Goal: Task Accomplishment & Management: Use online tool/utility

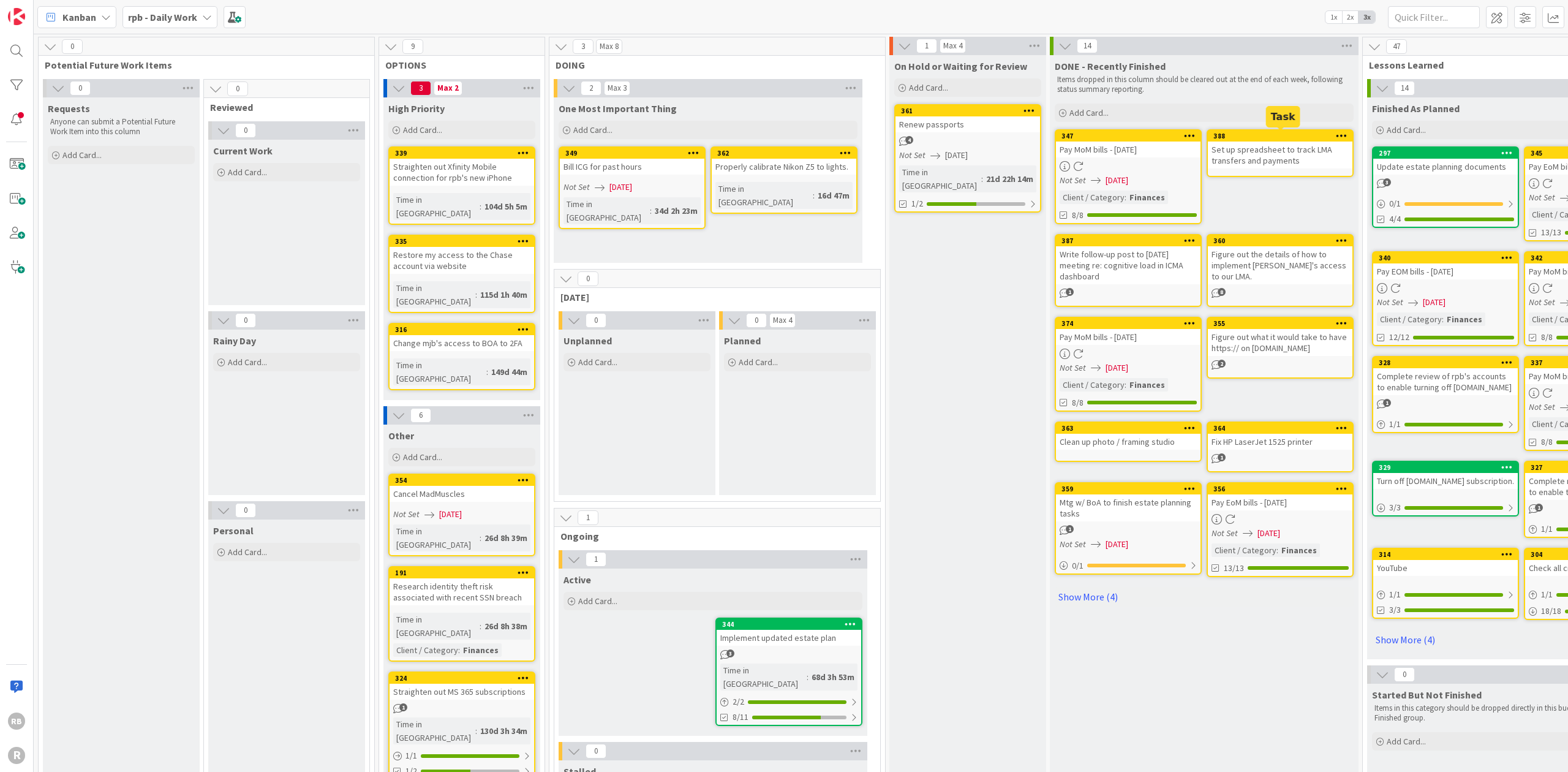
click at [1290, 134] on div "388" at bounding box center [1283, 136] width 139 height 8
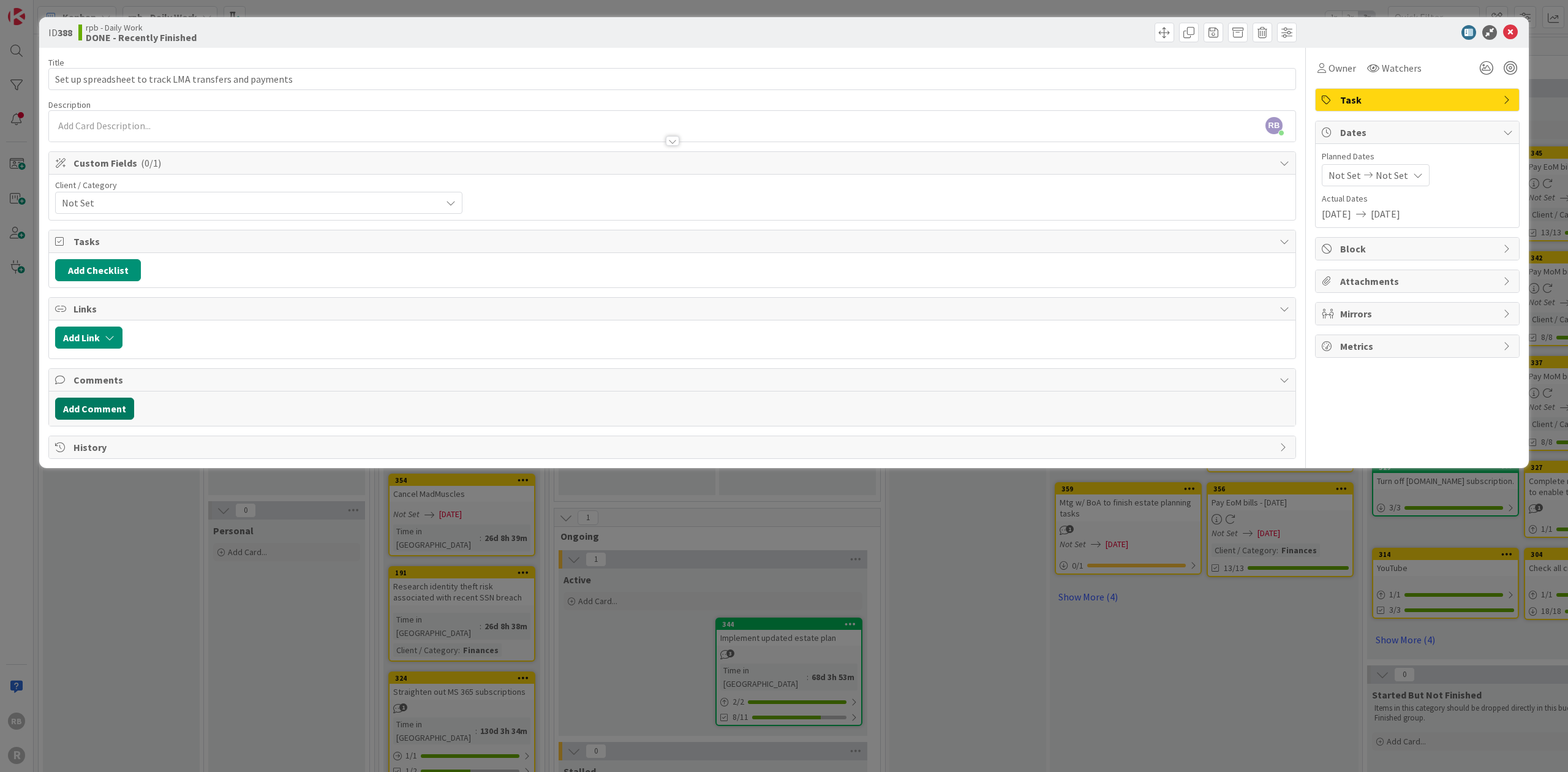
click at [95, 405] on button "Add Comment" at bounding box center [95, 409] width 79 height 22
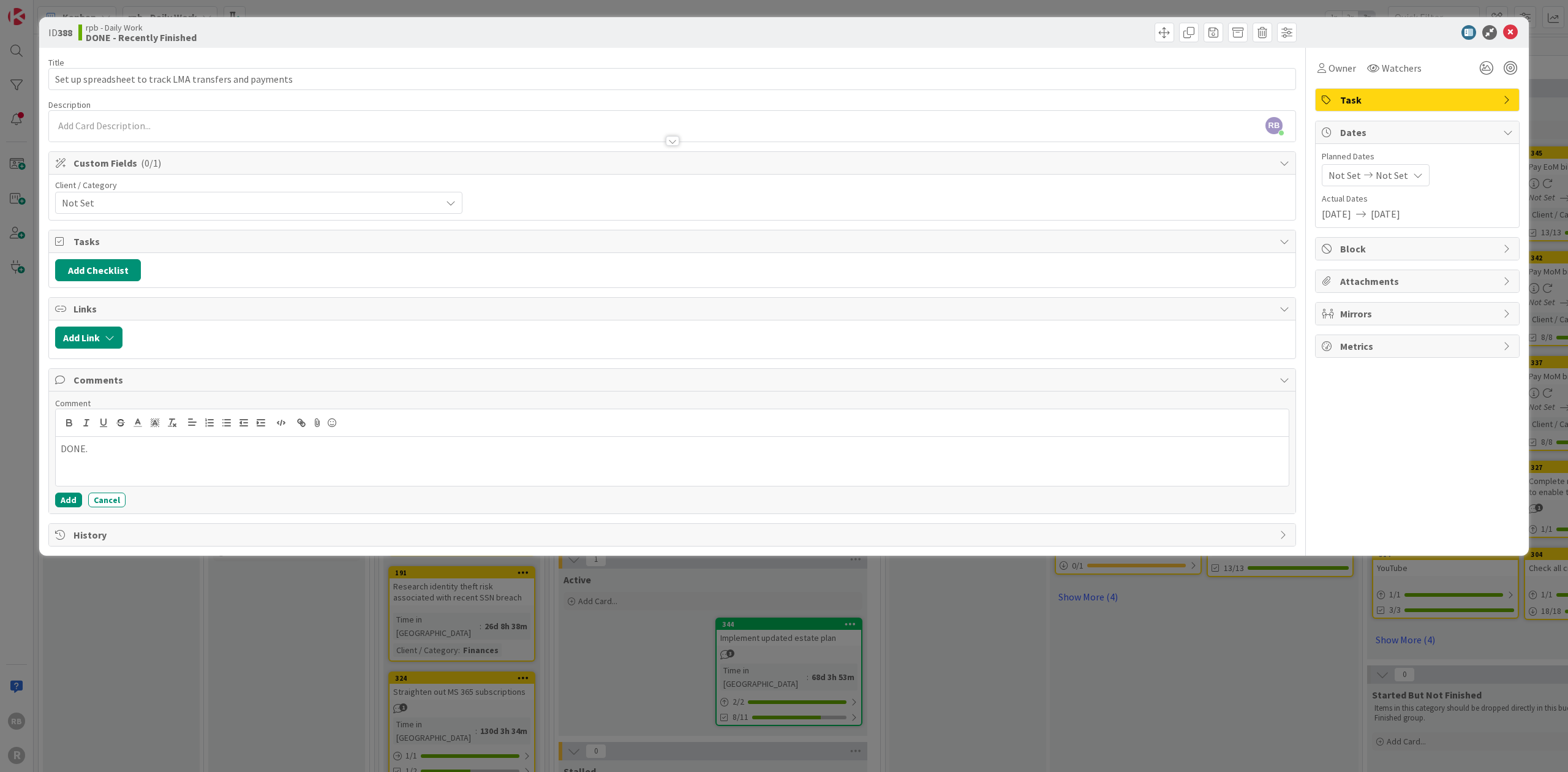
click at [1507, 280] on icon at bounding box center [1508, 281] width 10 height 10
click at [1333, 306] on icon "button" at bounding box center [1332, 310] width 10 height 10
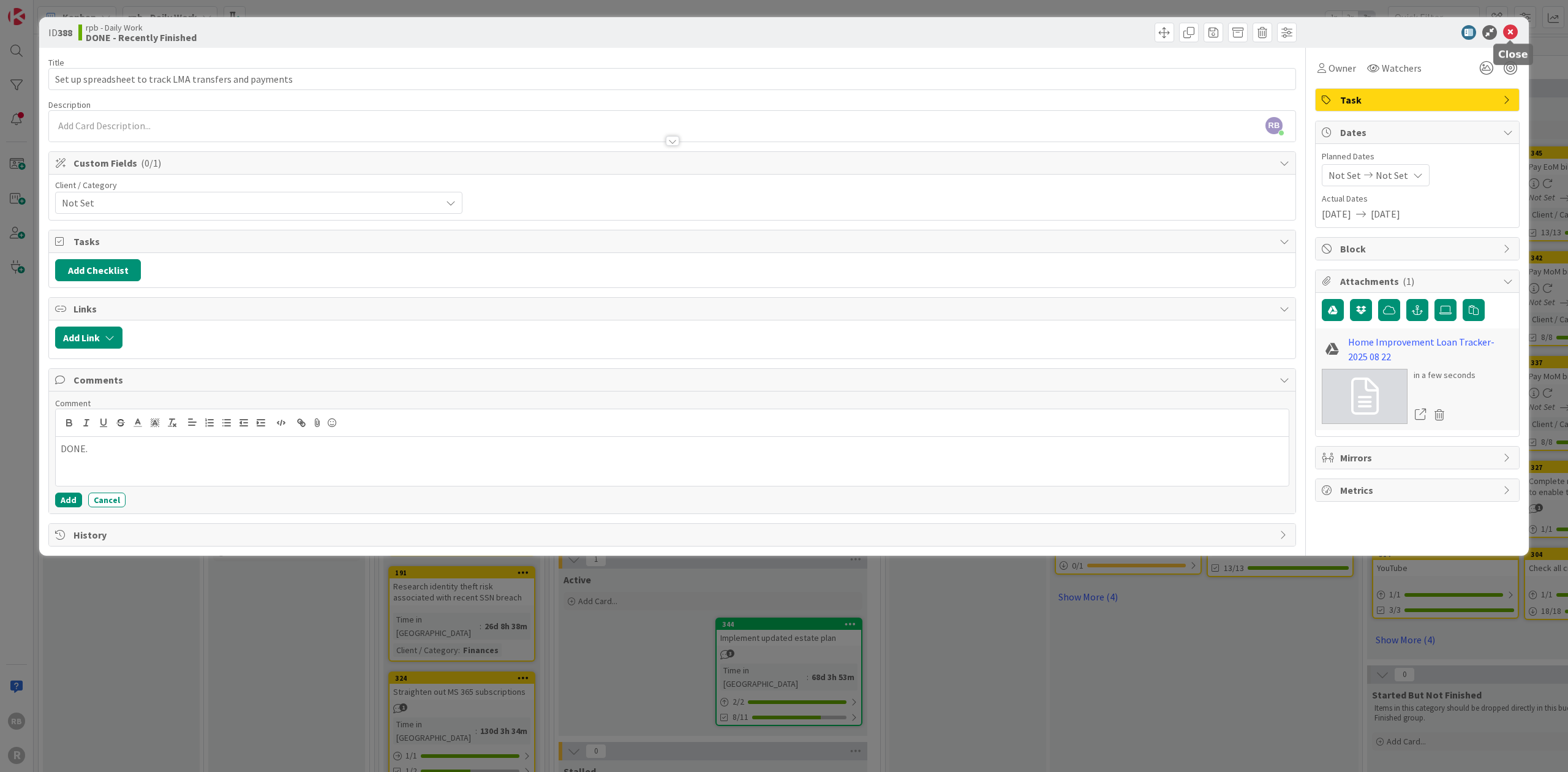
click at [1511, 32] on icon at bounding box center [1510, 32] width 15 height 15
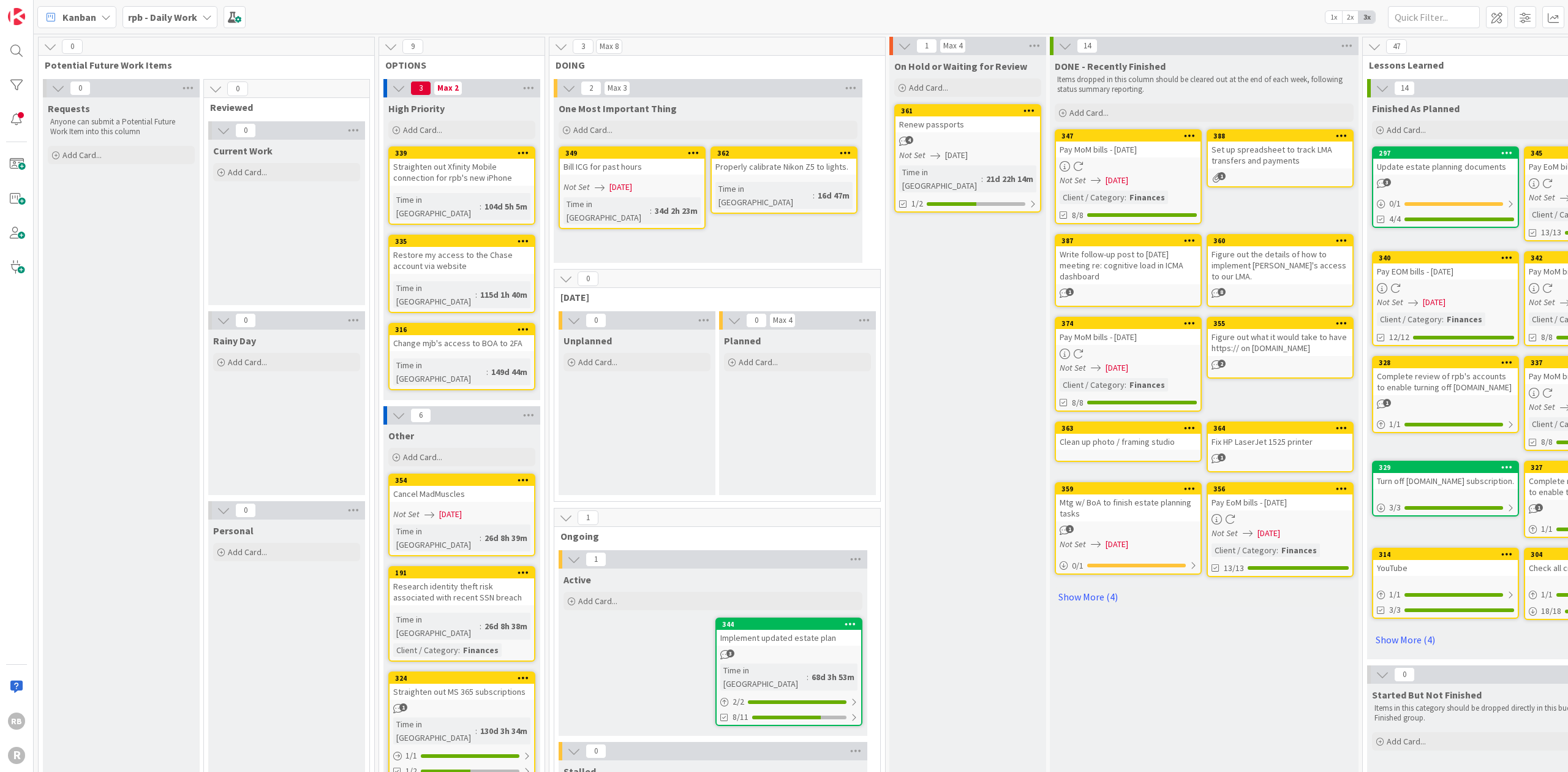
click at [80, 152] on span "Add Card..." at bounding box center [82, 155] width 39 height 11
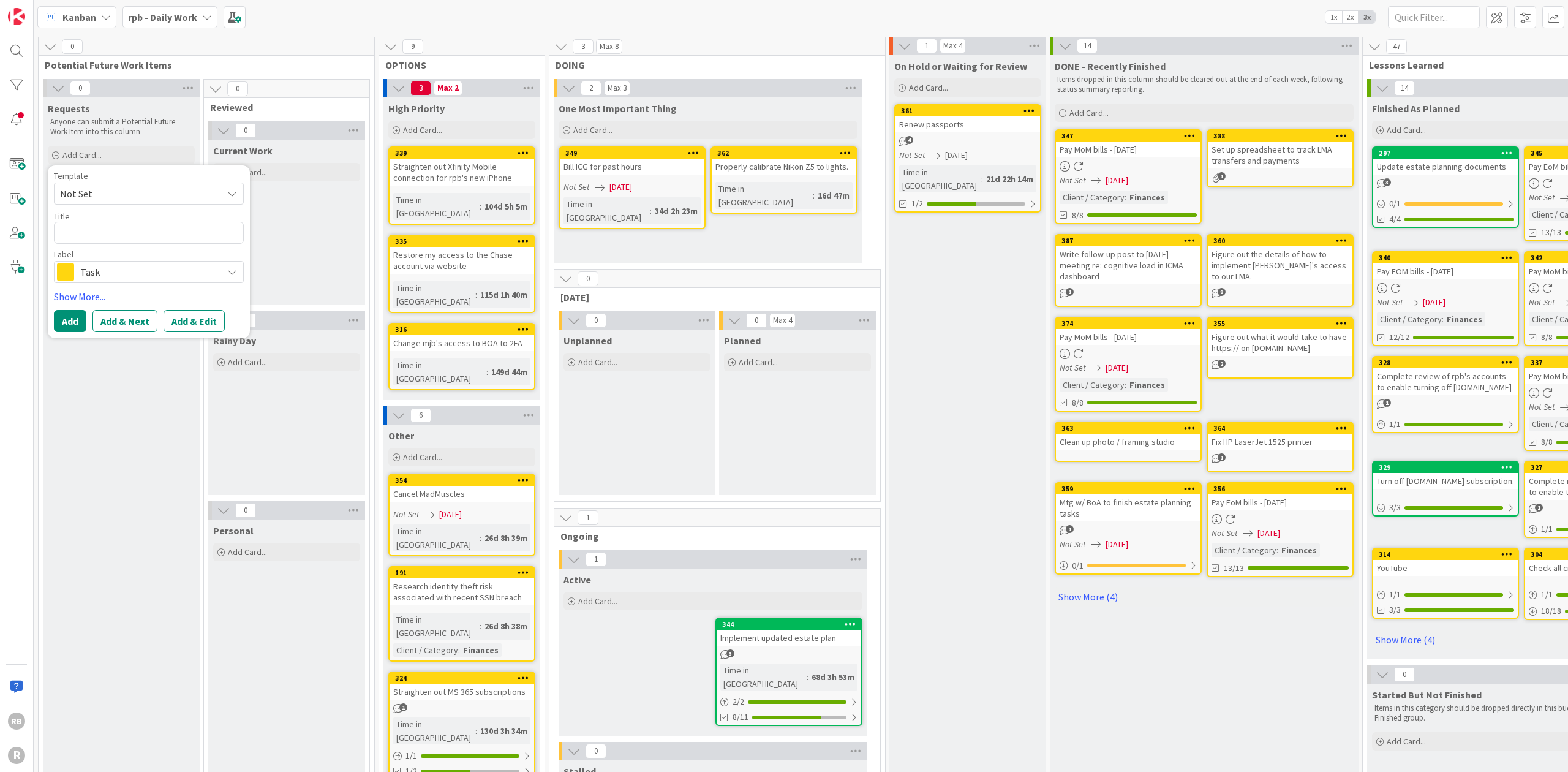
click at [79, 234] on textarea at bounding box center [149, 233] width 190 height 22
type textarea "x"
type textarea "U"
type textarea "x"
type textarea "Up"
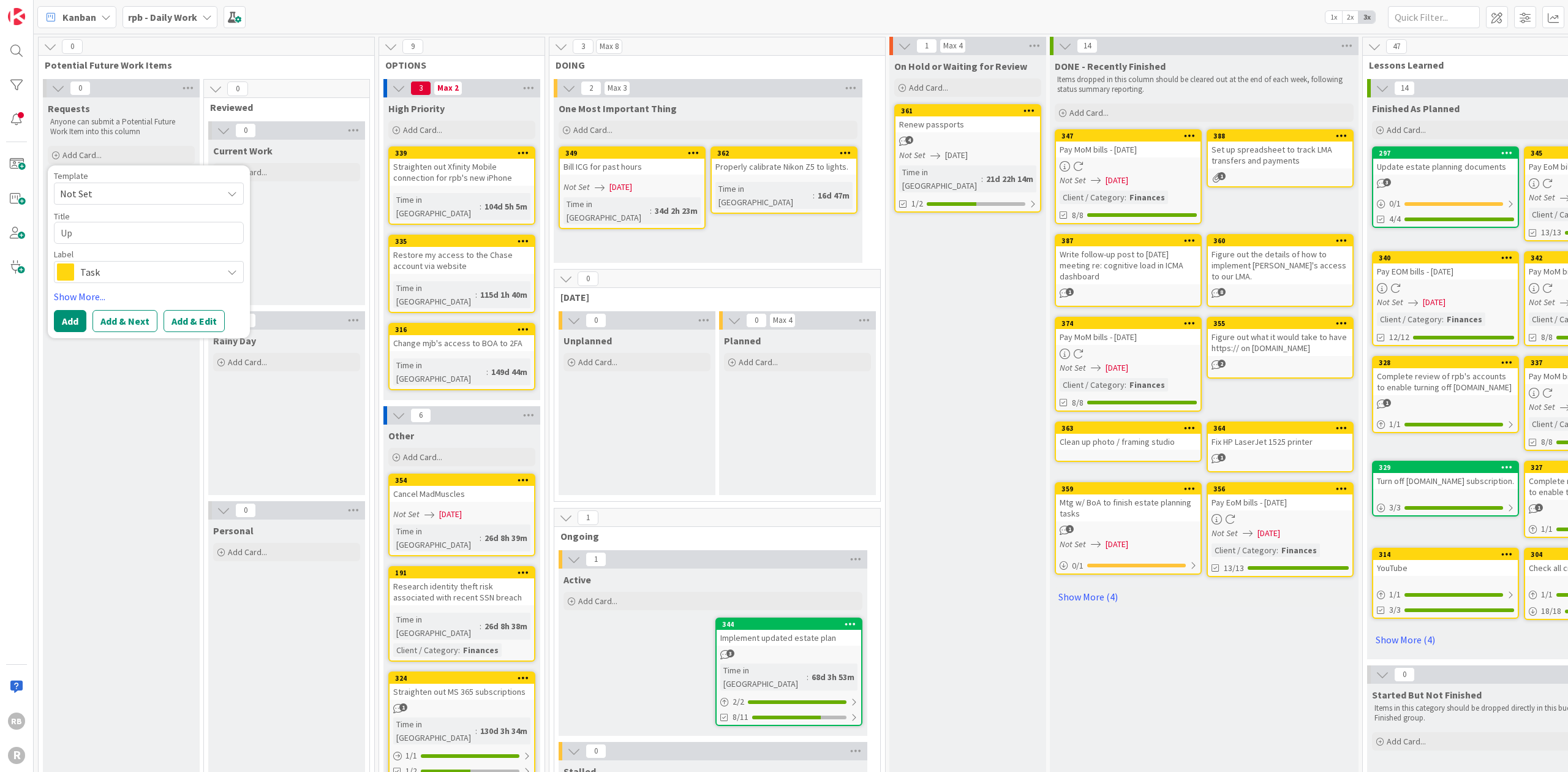
type textarea "x"
type textarea "Upd"
type textarea "x"
type textarea "Upda"
type textarea "x"
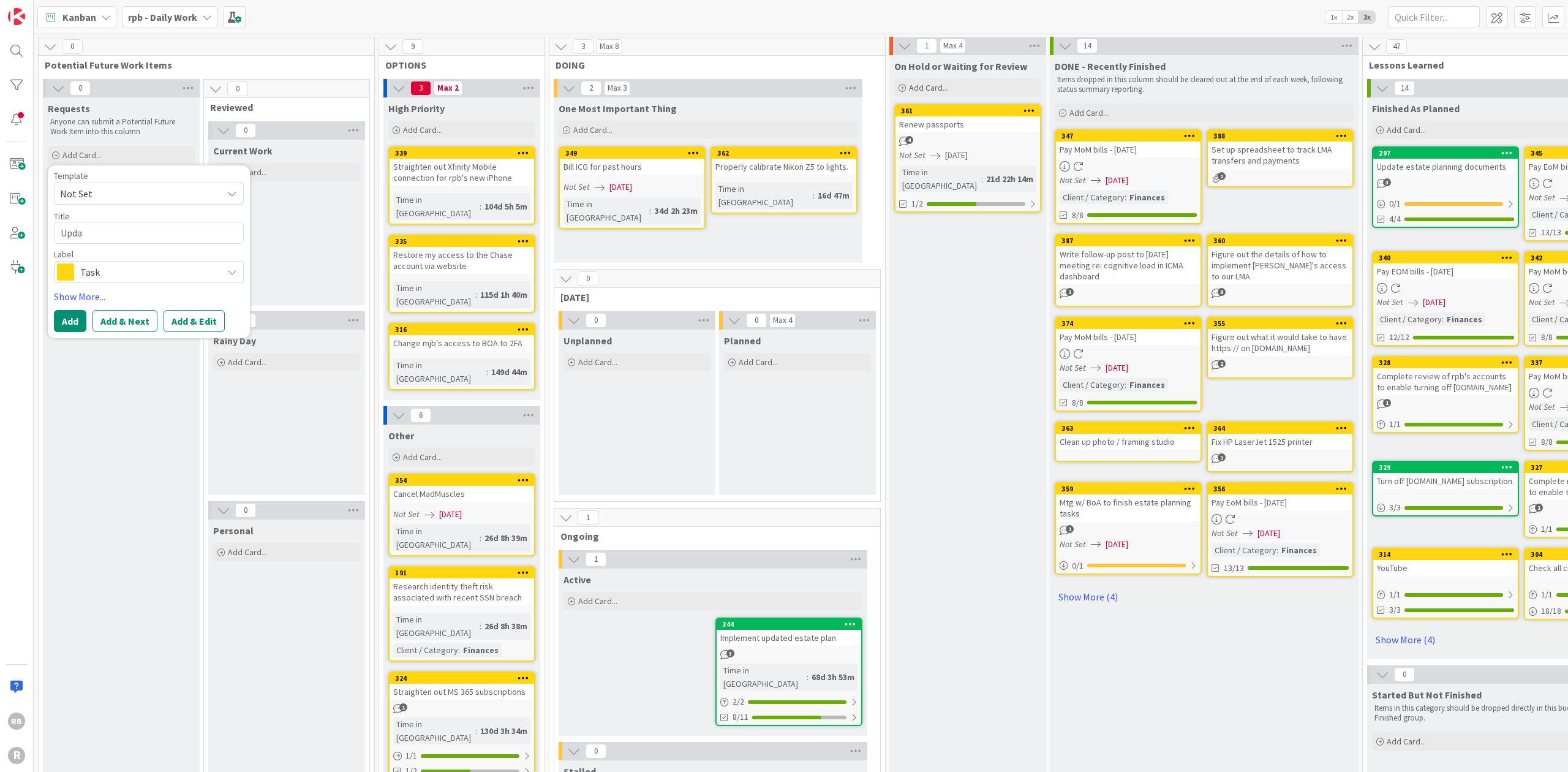
type textarea "Updat"
type textarea "x"
type textarea "Update"
type textarea "x"
type textarea "Update"
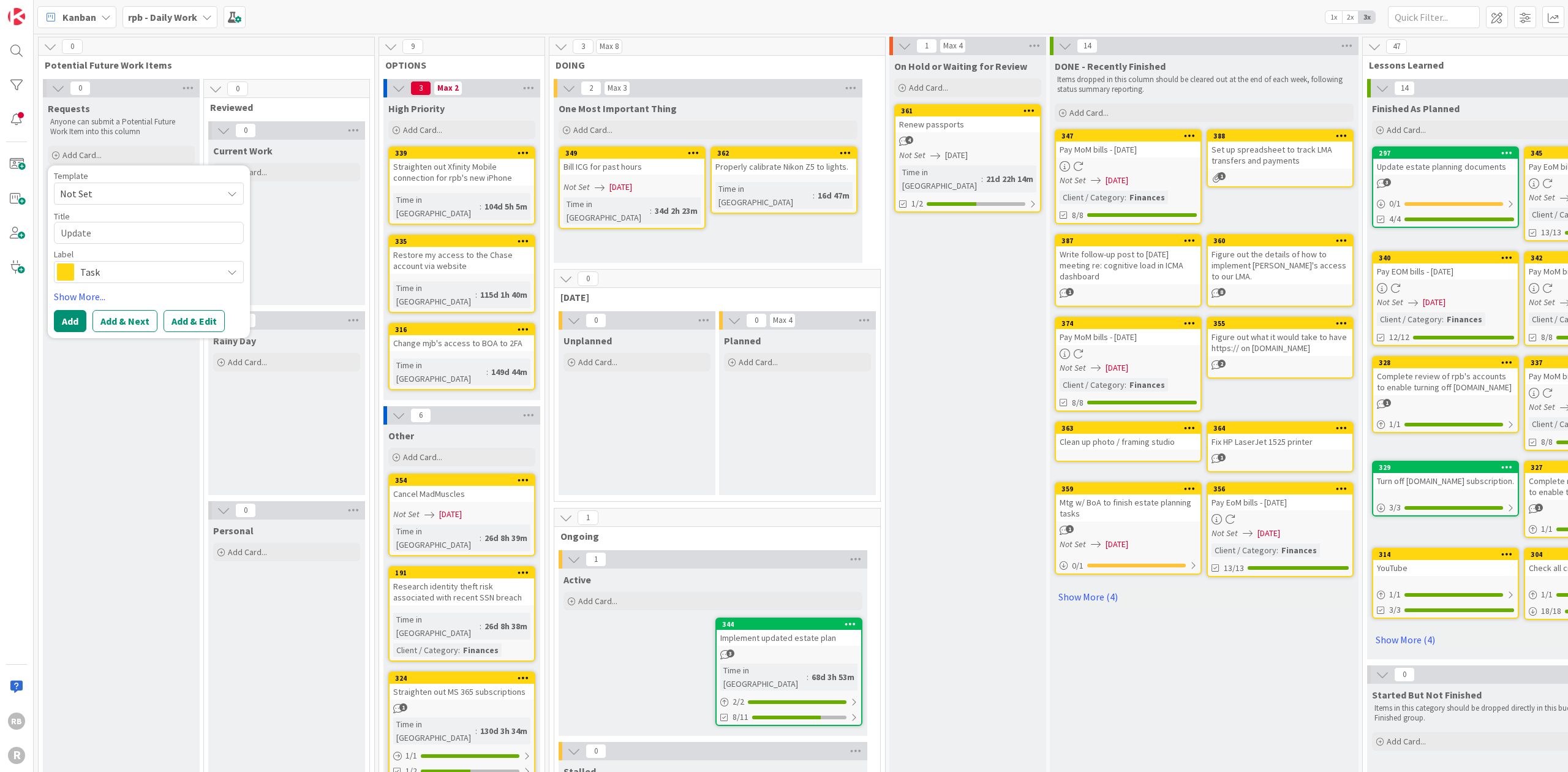
type textarea "x"
type textarea "Update l"
type textarea "x"
type textarea "Update lo"
type textarea "x"
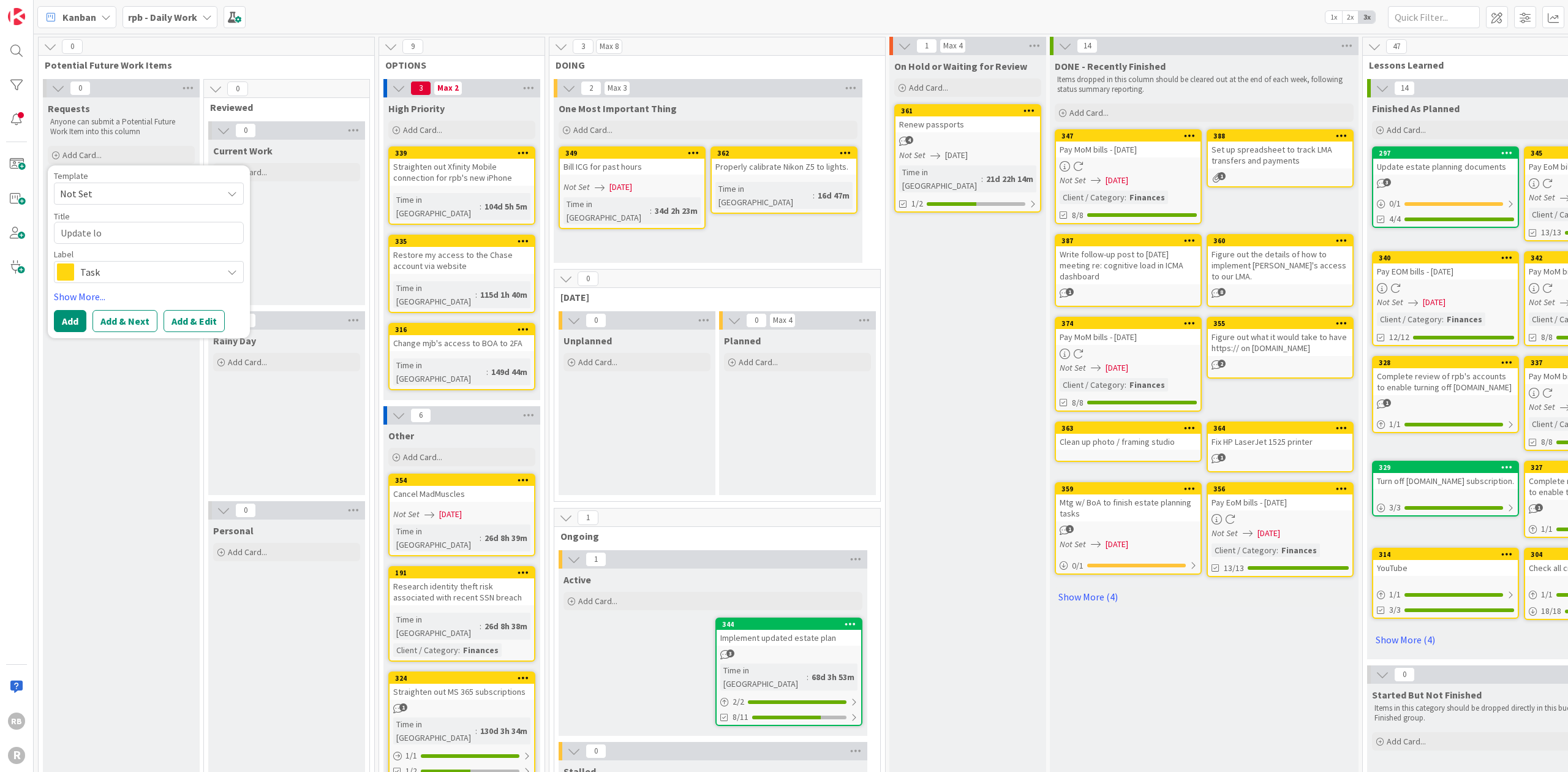
type textarea "Update loa"
type textarea "x"
type textarea "Update load"
type textarea "x"
type textarea "Update loa"
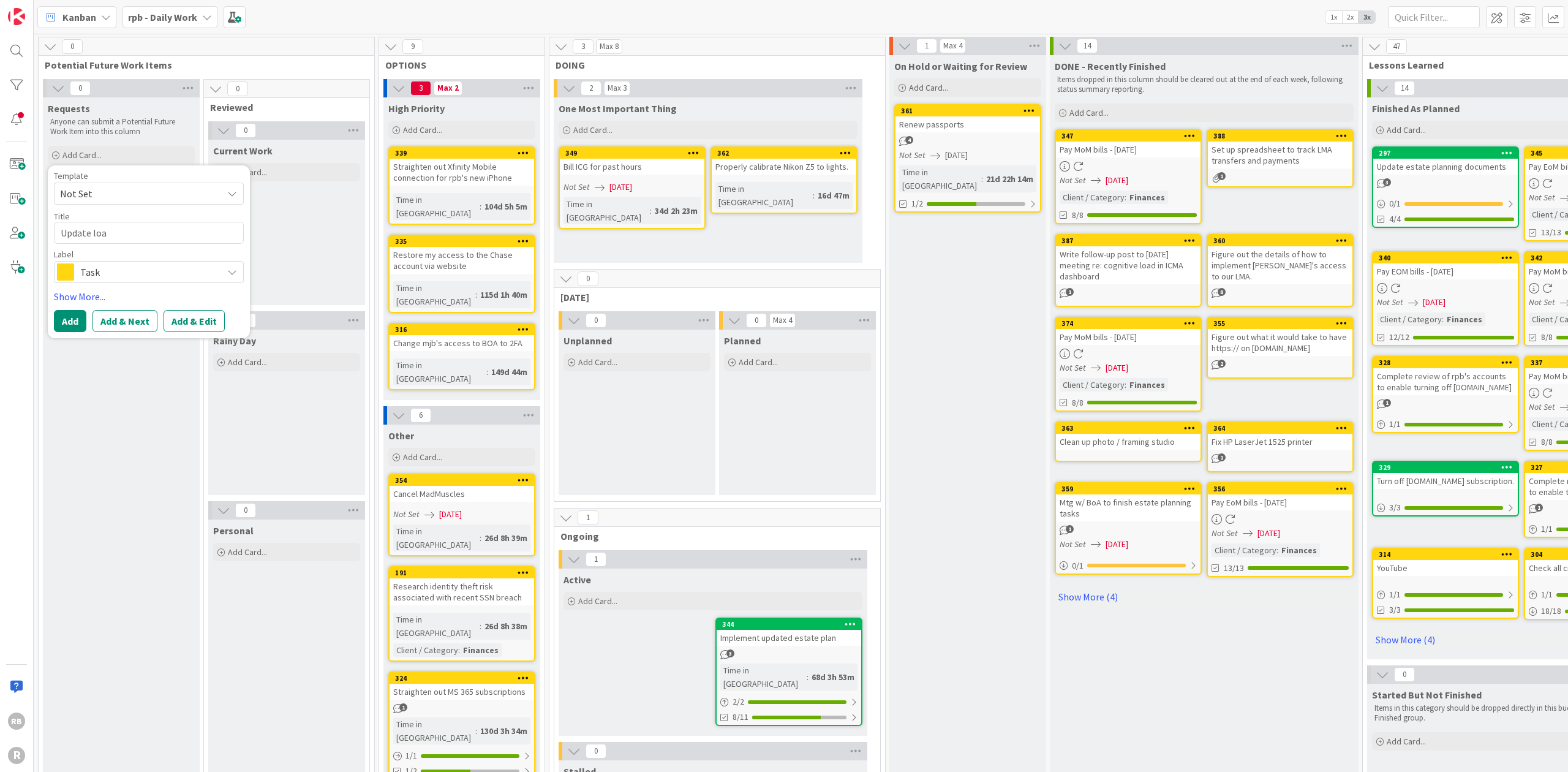
type textarea "x"
type textarea "Update loan"
type textarea "x"
type textarea "Update loan"
type textarea "x"
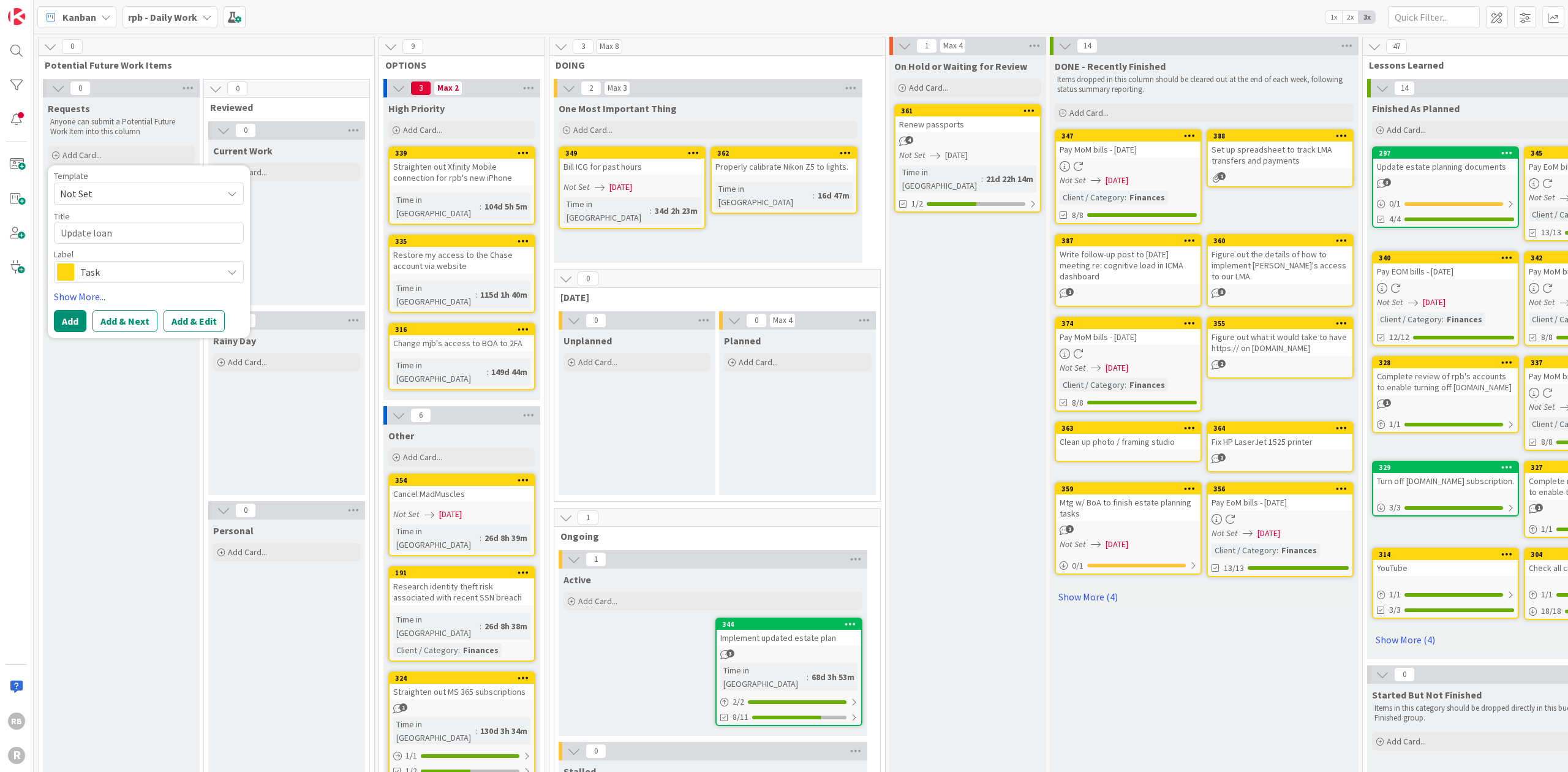
type textarea "Update loan t"
type textarea "x"
type textarea "Update loan tr"
type textarea "x"
type textarea "Update loan tra"
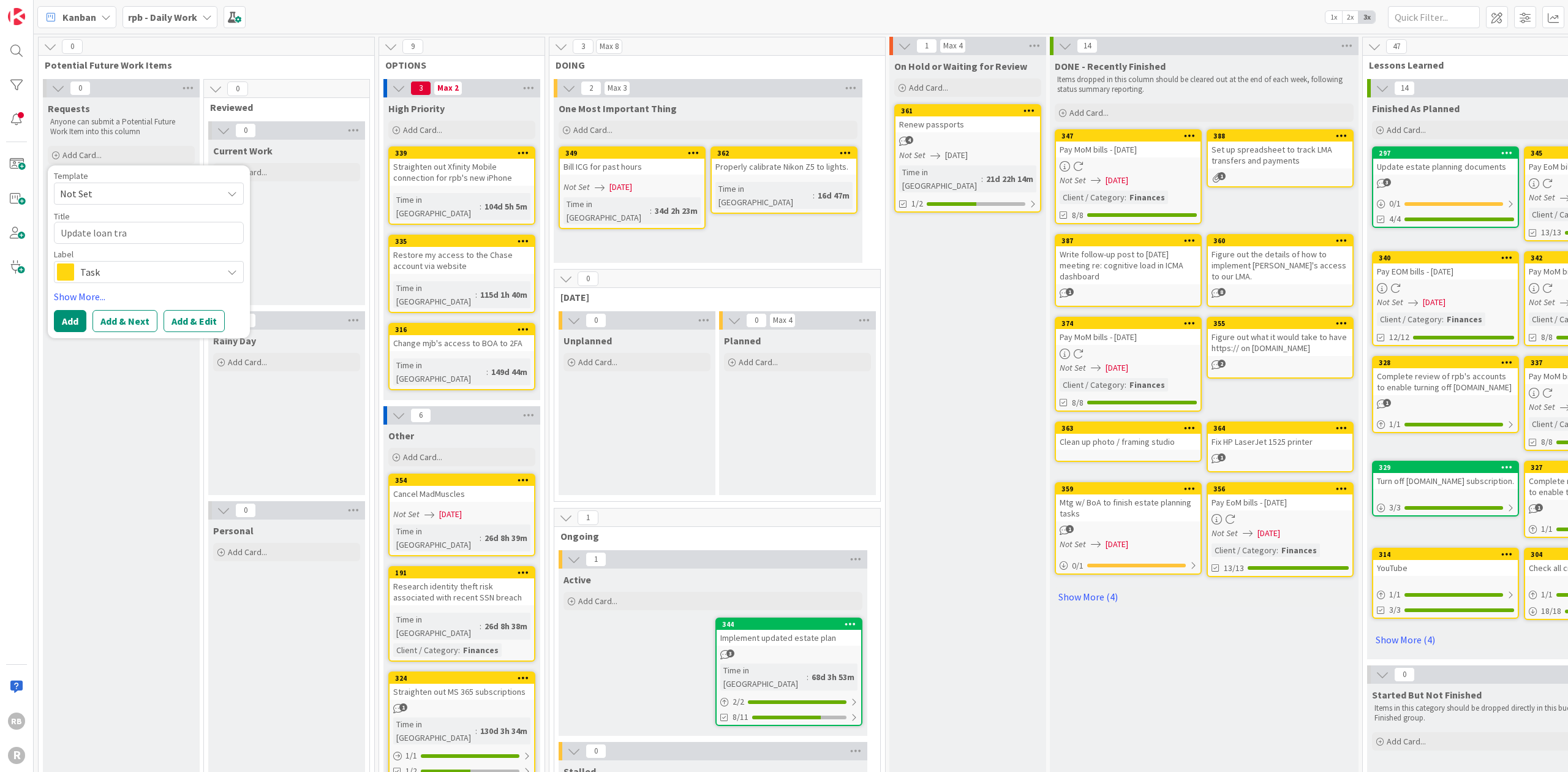
type textarea "x"
type textarea "Update loan trac"
type textarea "x"
type textarea "Update loan track"
type textarea "x"
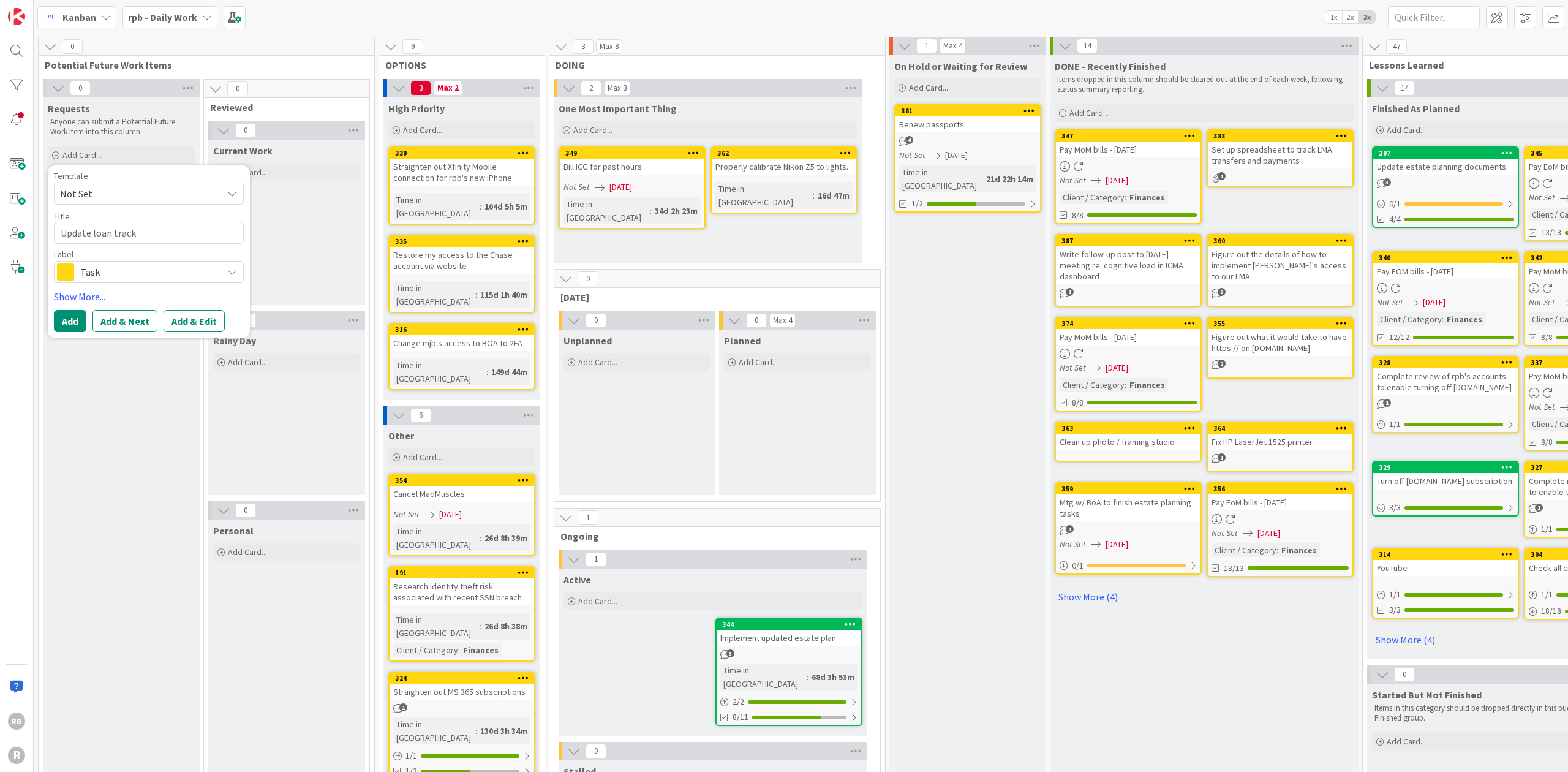
type textarea "Update loan tracke"
type textarea "x"
type textarea "Update loan tracker"
click at [70, 320] on button "Add" at bounding box center [70, 321] width 33 height 22
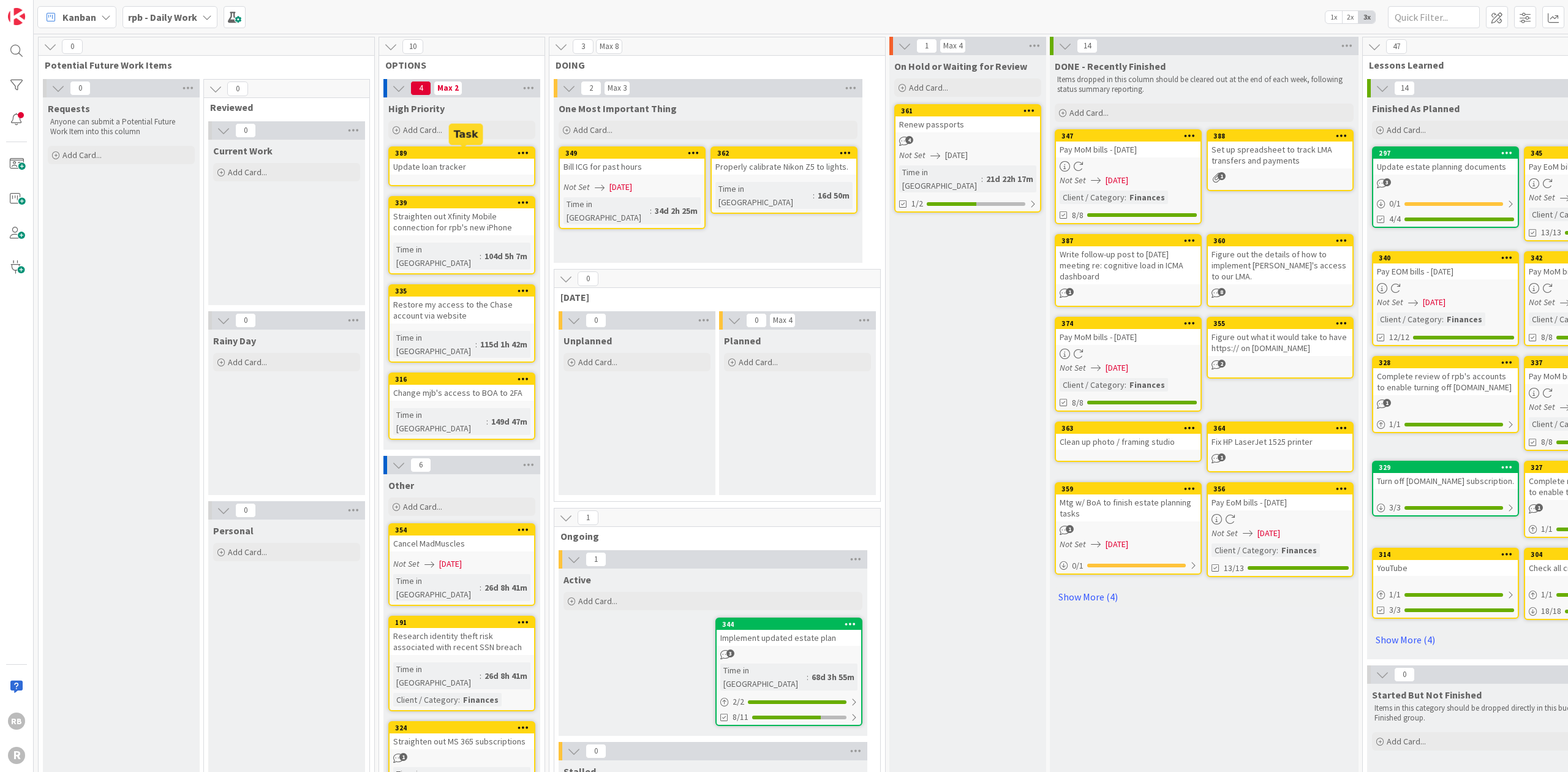
click at [453, 151] on div "389" at bounding box center [464, 153] width 139 height 8
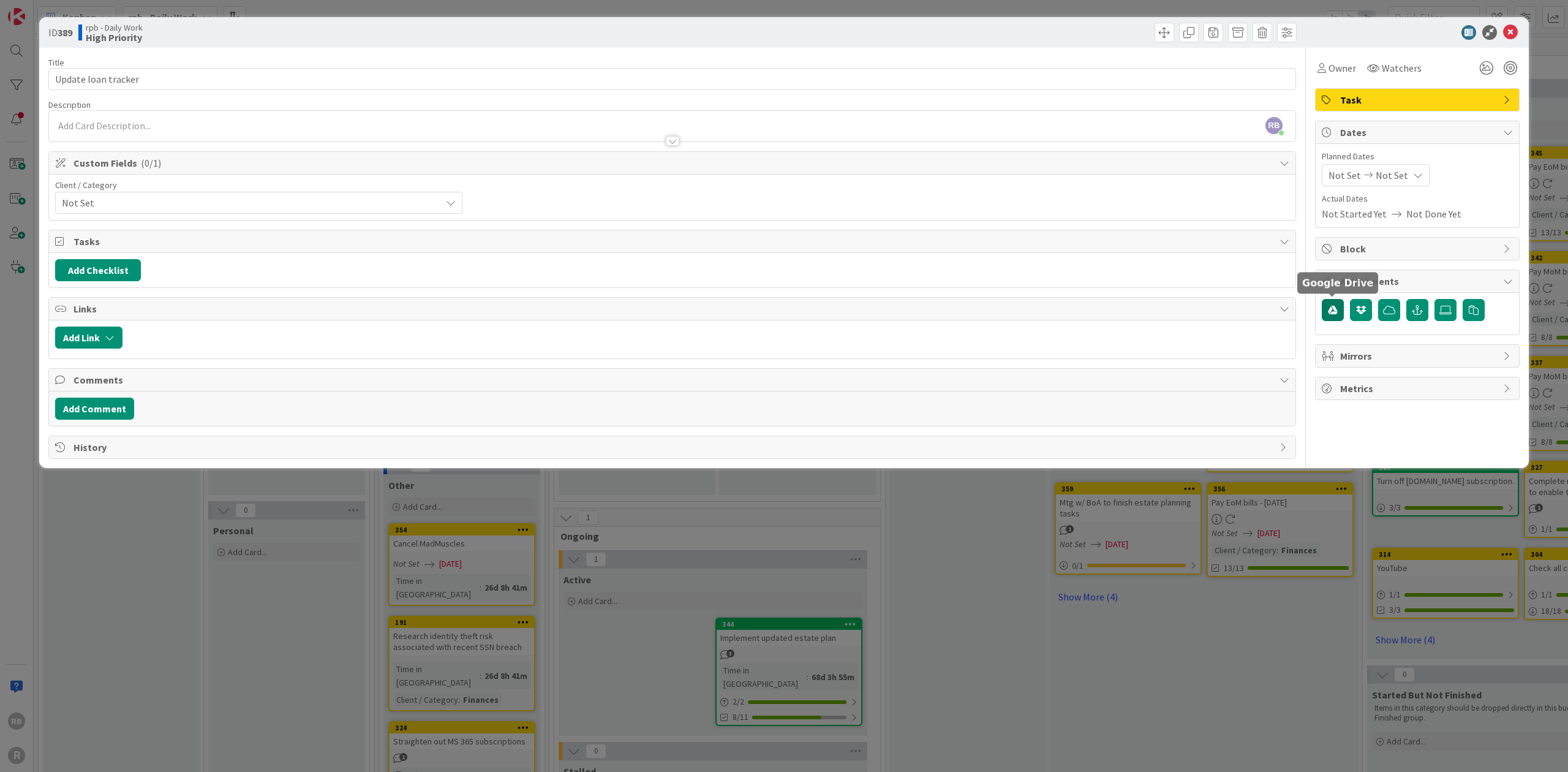
click at [1332, 307] on icon "button" at bounding box center [1332, 310] width 10 height 10
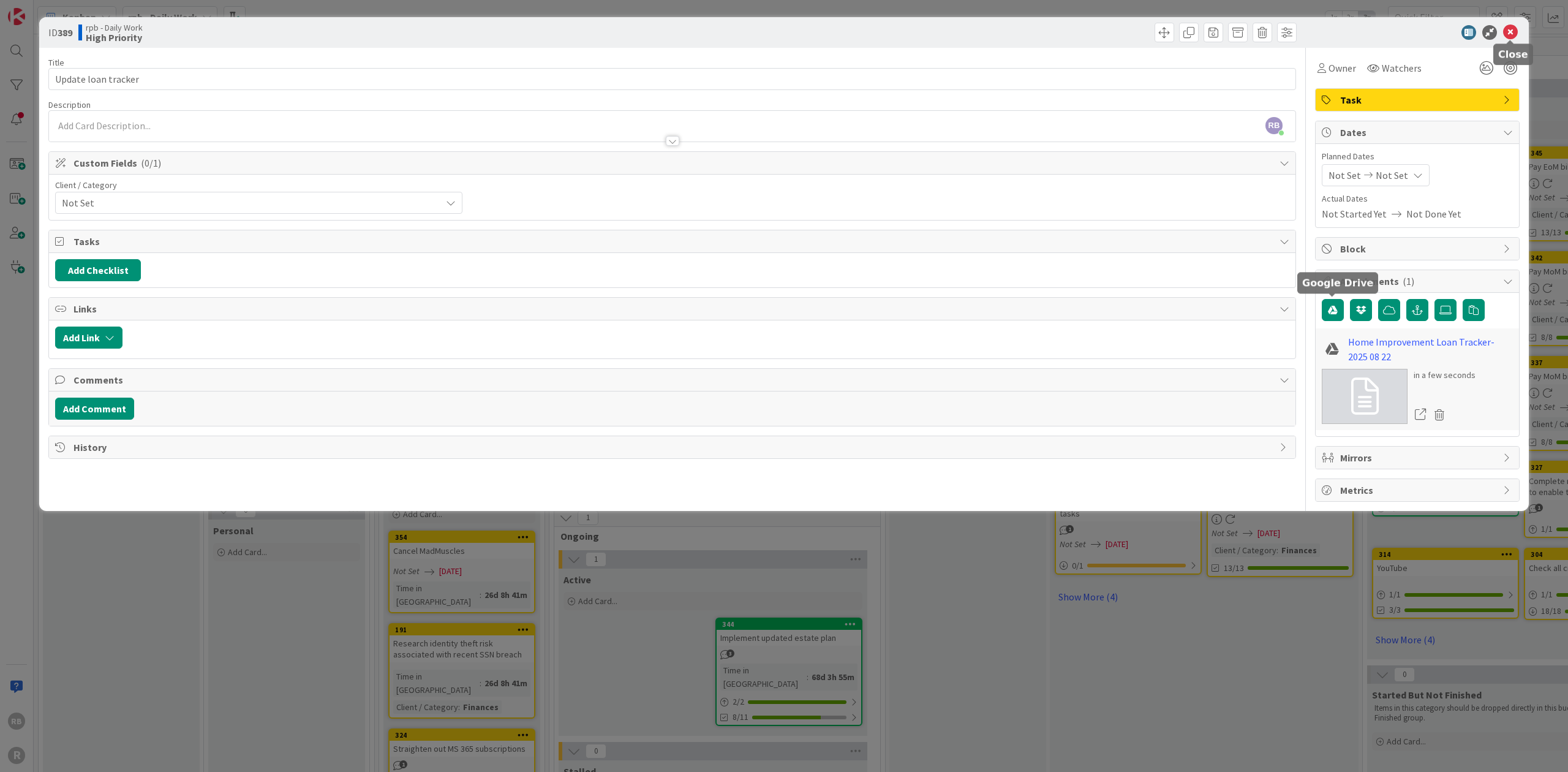
click at [1510, 29] on icon at bounding box center [1510, 32] width 15 height 15
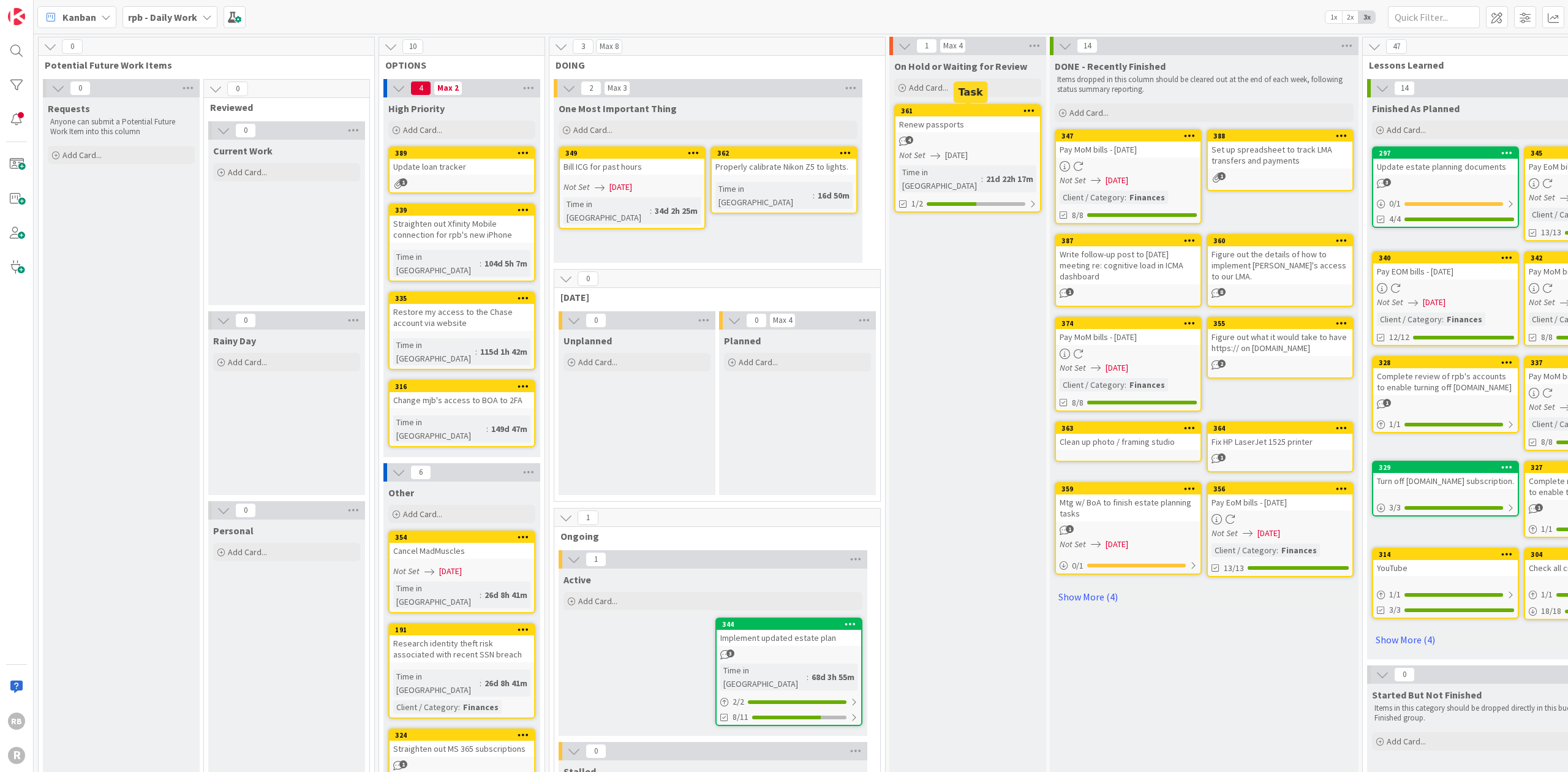
click at [944, 111] on div "361" at bounding box center [971, 111] width 139 height 8
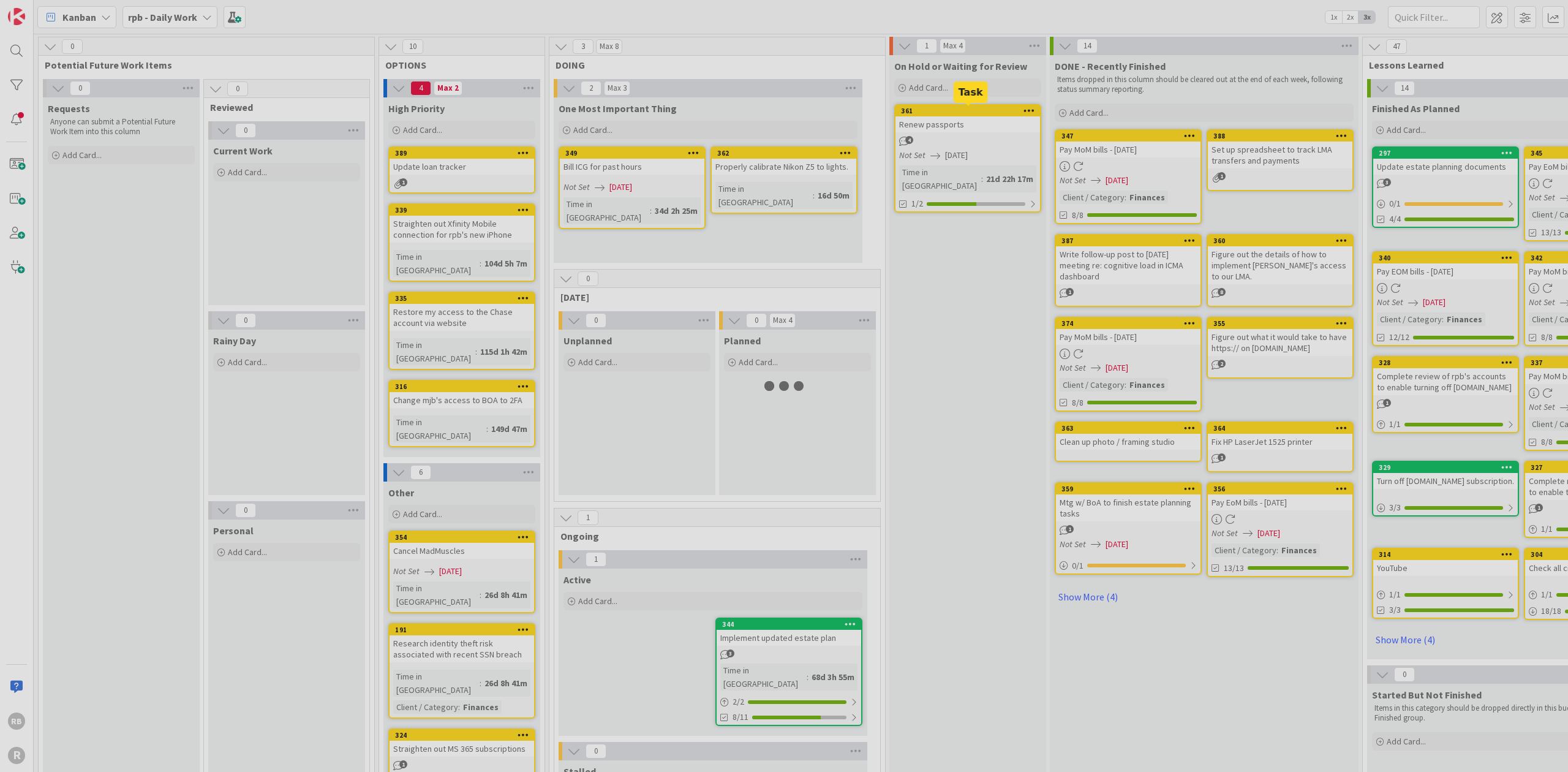
click at [944, 111] on div at bounding box center [784, 386] width 1568 height 772
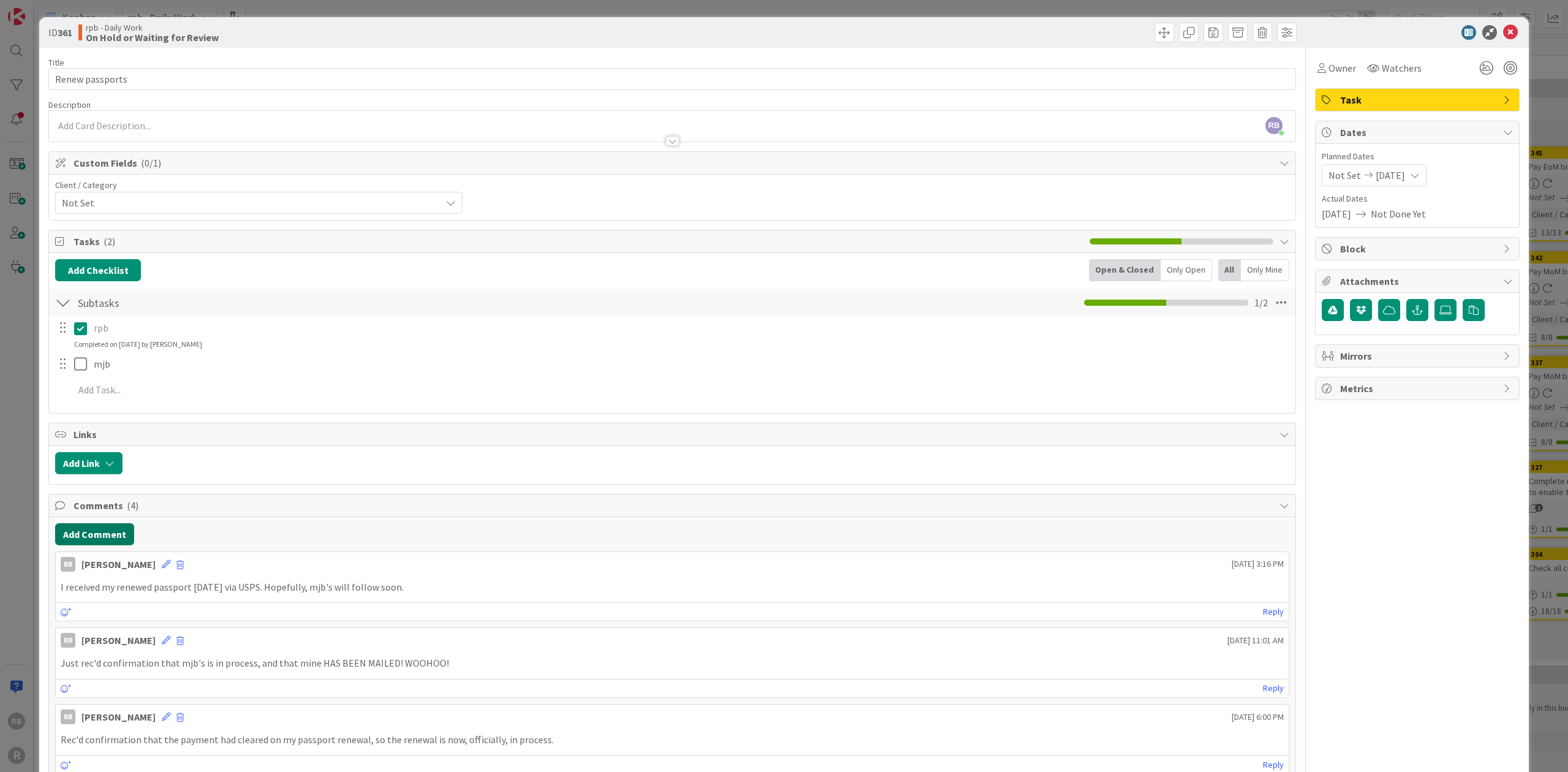
click at [113, 527] on button "Add Comment" at bounding box center [95, 534] width 79 height 22
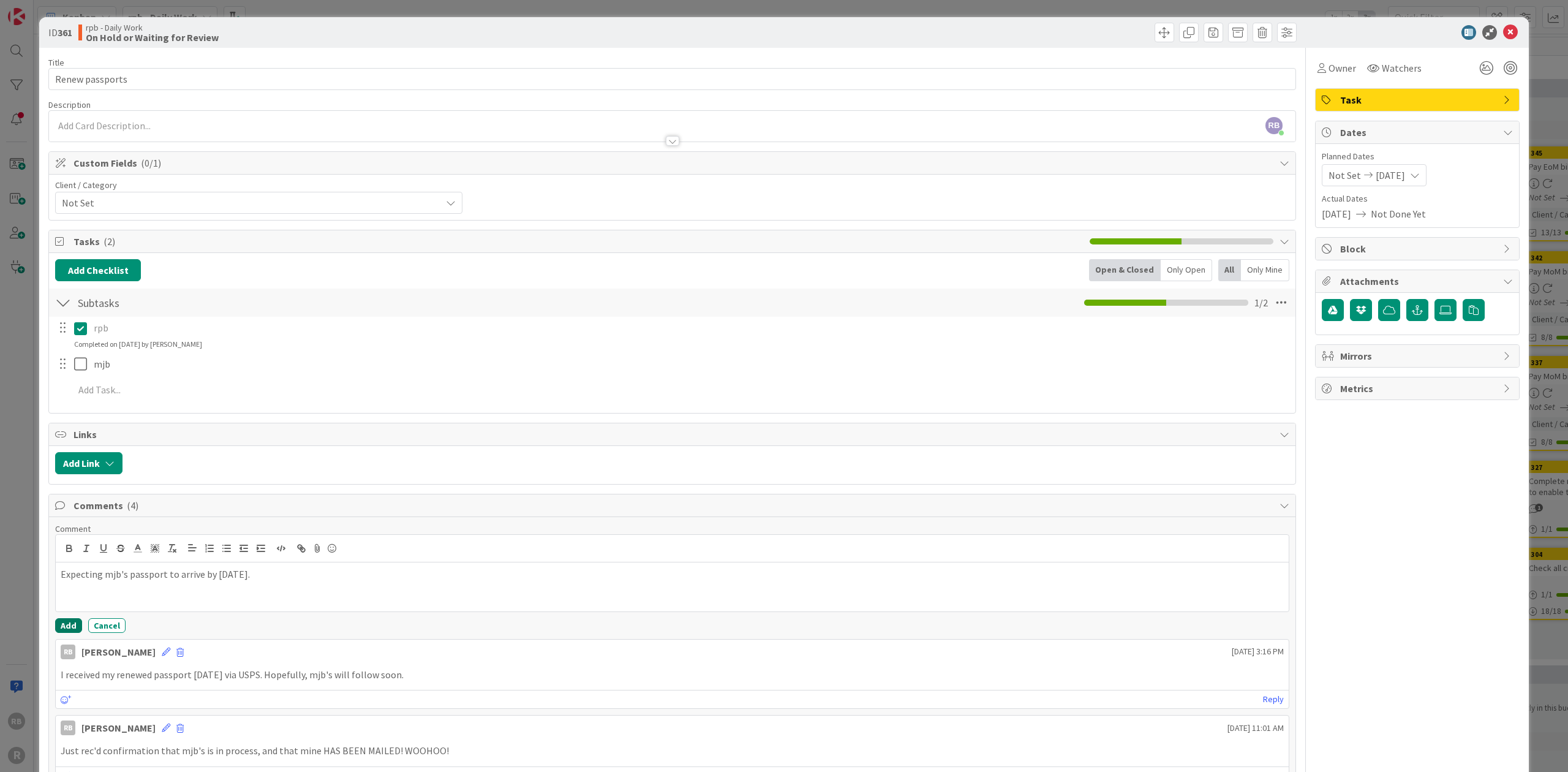
click at [69, 622] on button "Add" at bounding box center [68, 625] width 27 height 15
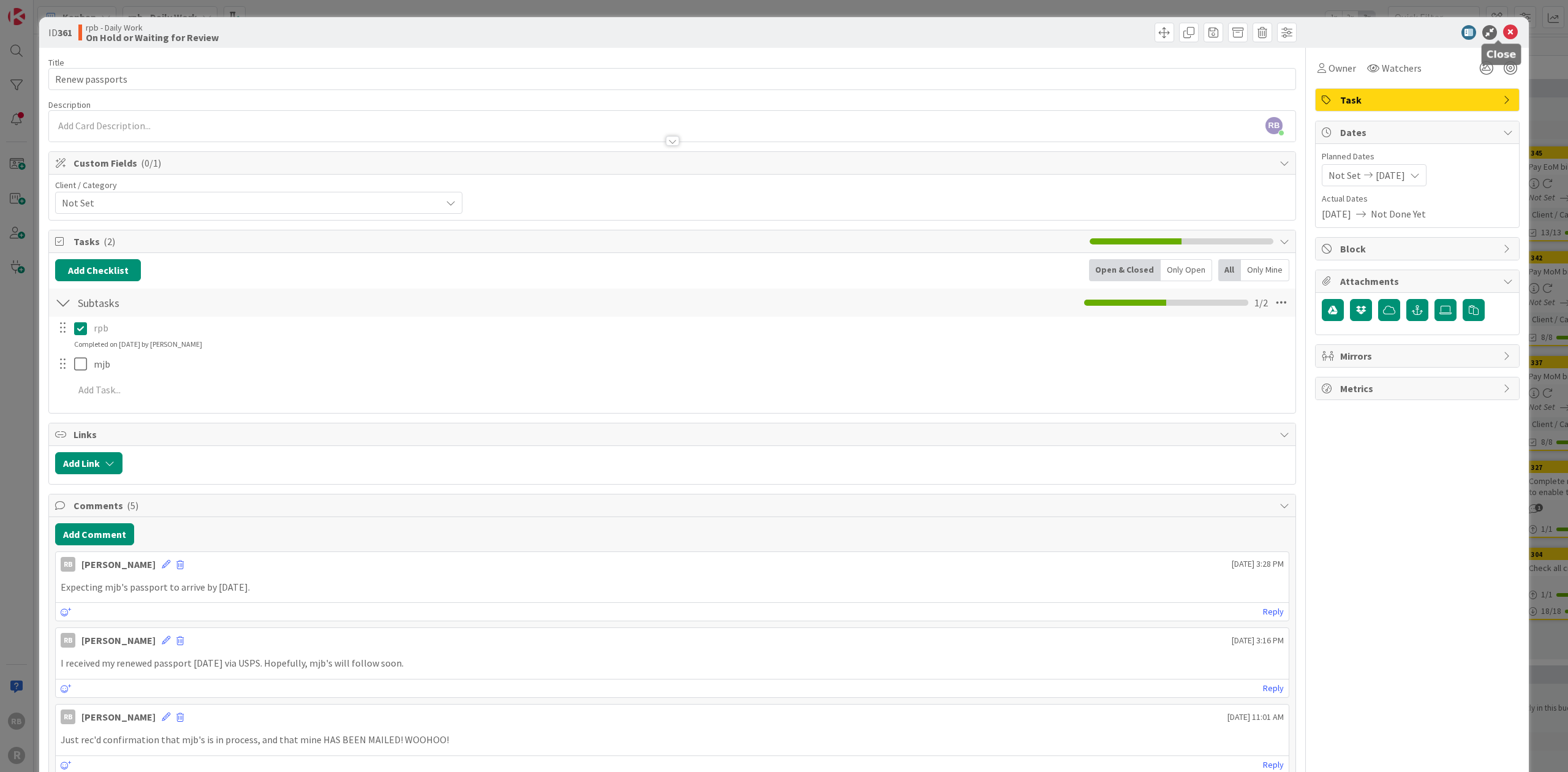
click at [1503, 31] on icon at bounding box center [1510, 32] width 15 height 15
